Goal: Transaction & Acquisition: Purchase product/service

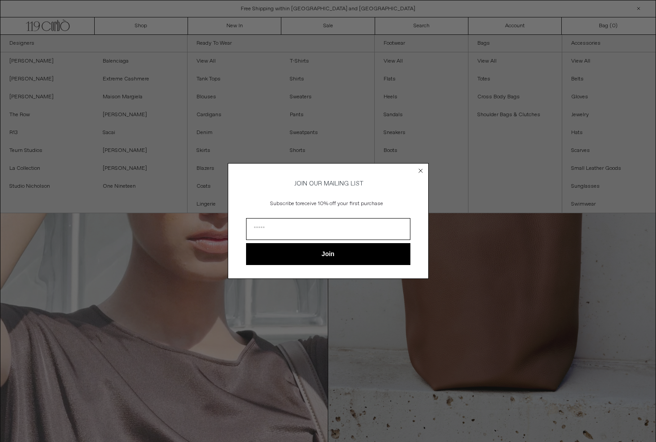
click at [422, 169] on icon "Close dialog" at bounding box center [421, 171] width 4 height 4
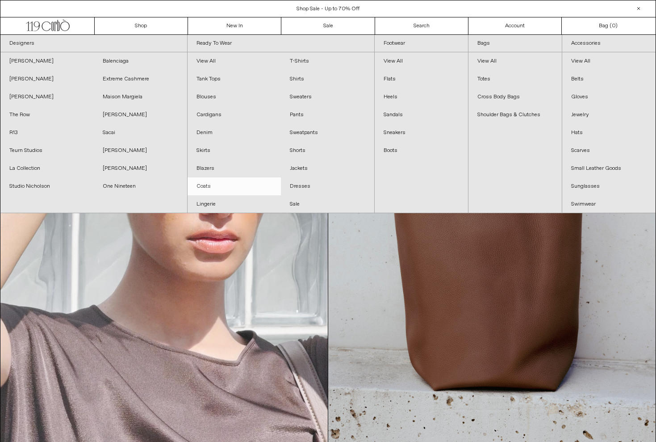
click at [222, 183] on link "Coats" at bounding box center [233, 186] width 93 height 18
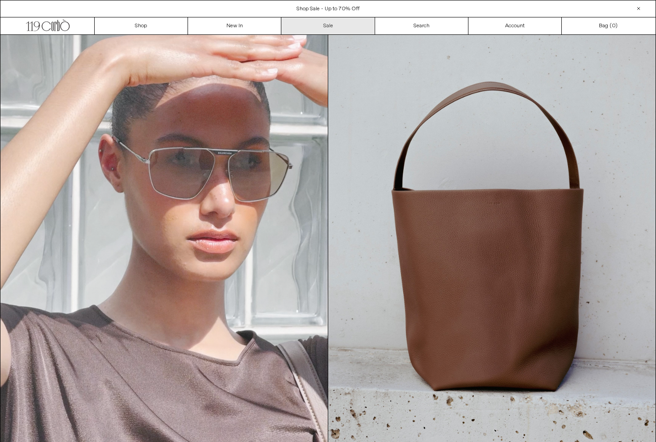
click at [329, 25] on link "Sale" at bounding box center [327, 25] width 93 height 17
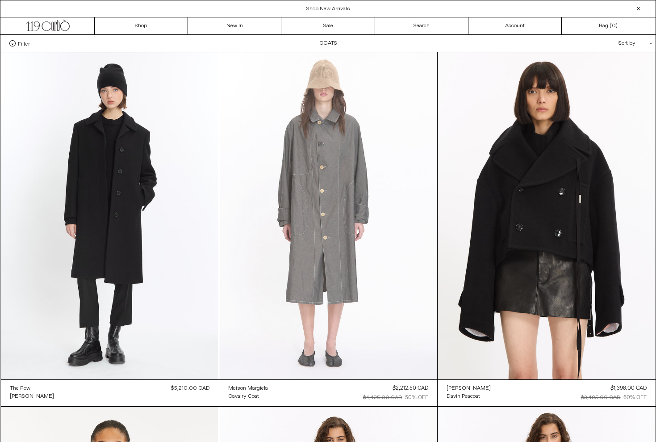
click at [333, 235] on at bounding box center [328, 215] width 218 height 327
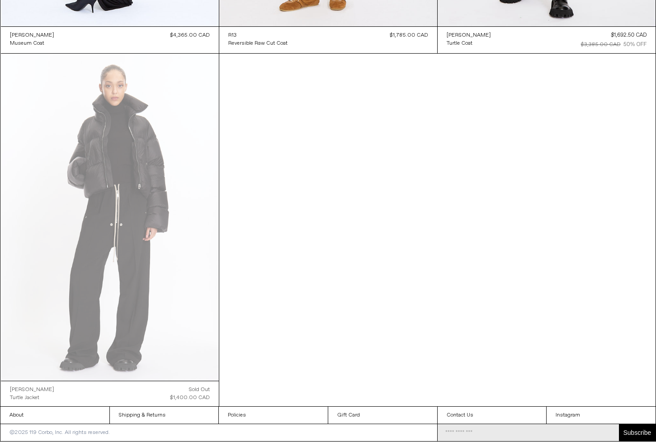
scroll to position [1415, 0]
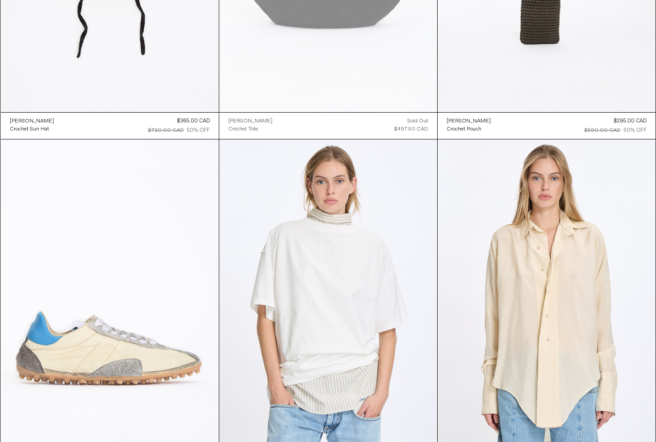
scroll to position [1693, 0]
